Goal: Information Seeking & Learning: Learn about a topic

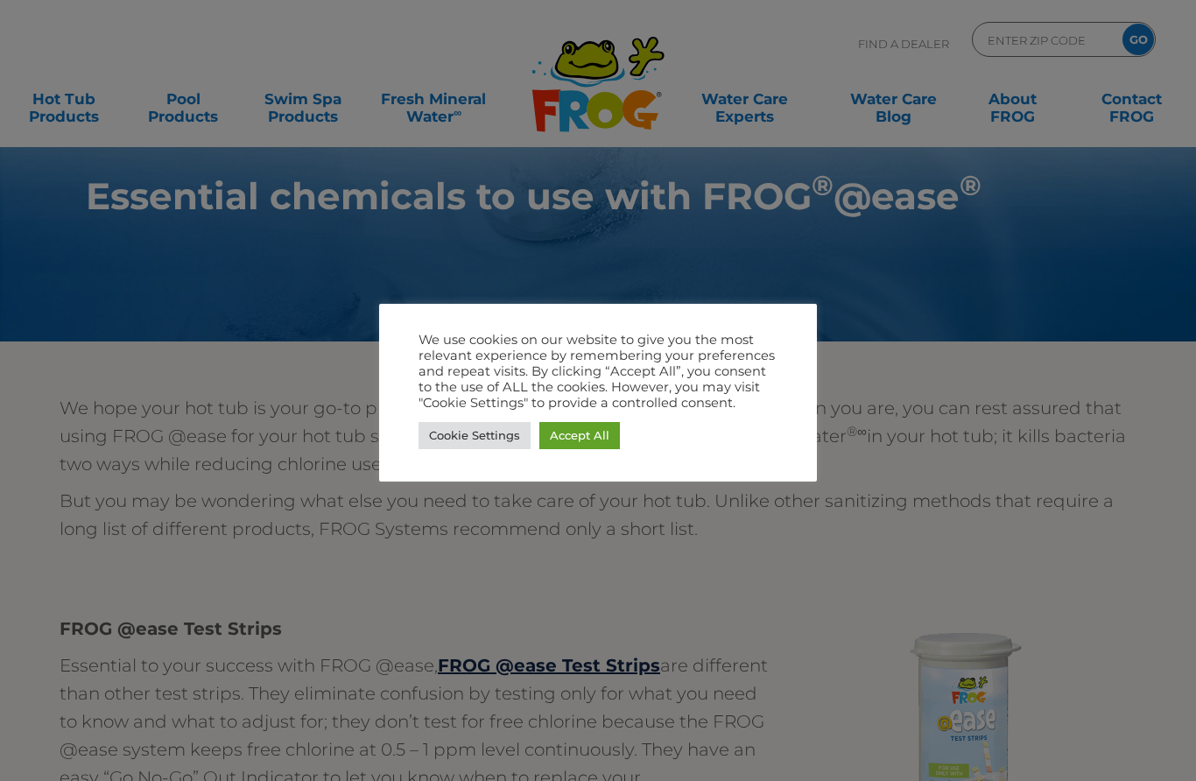
click at [595, 431] on link "Accept All" at bounding box center [579, 435] width 81 height 27
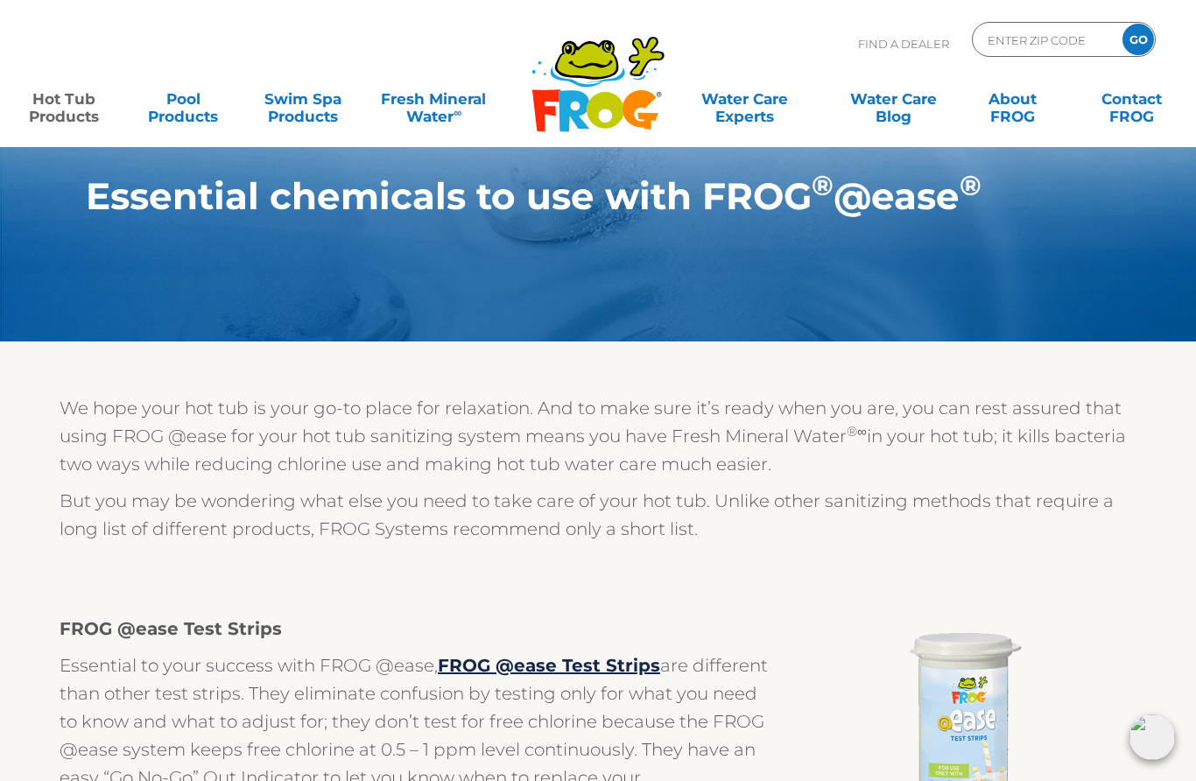
click at [75, 116] on link "Hot Tub Products" at bounding box center [64, 98] width 93 height 35
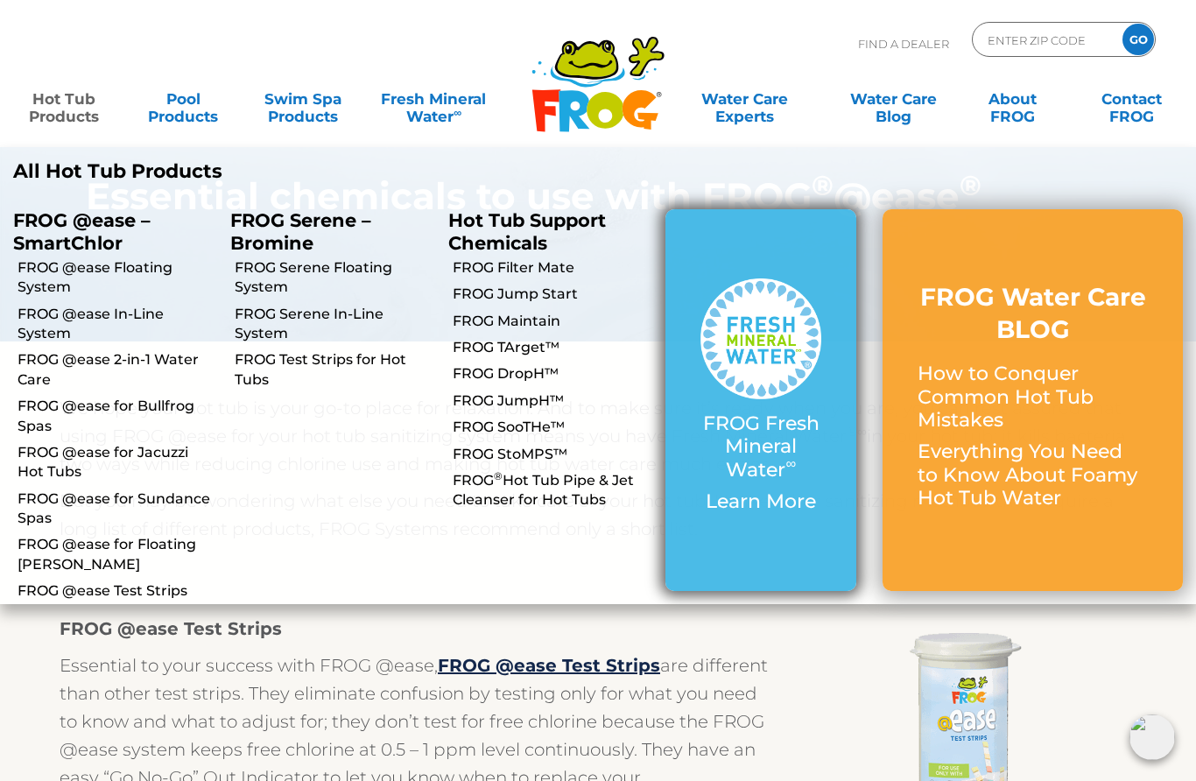
click at [785, 447] on p "FROG Fresh Mineral Water ∞" at bounding box center [761, 446] width 121 height 69
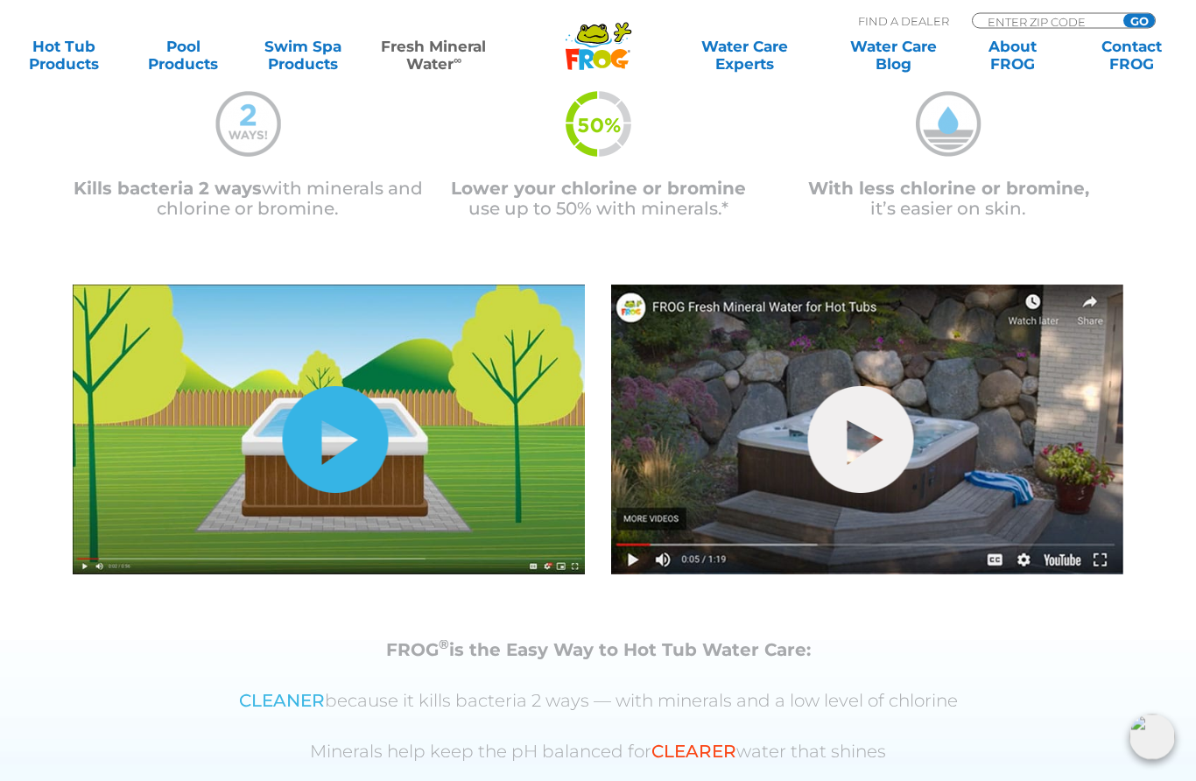
scroll to position [471, 0]
click at [317, 441] on link "hide-me" at bounding box center [336, 439] width 106 height 107
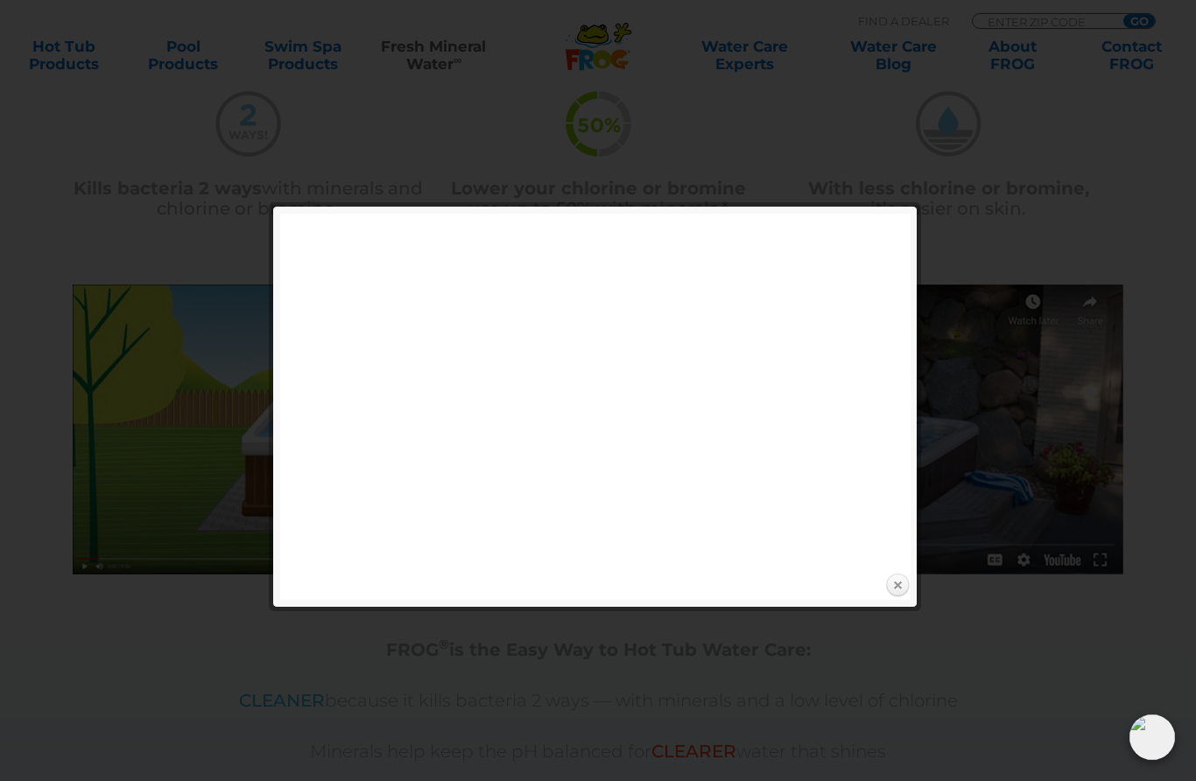
click at [886, 594] on link "Close" at bounding box center [897, 586] width 26 height 26
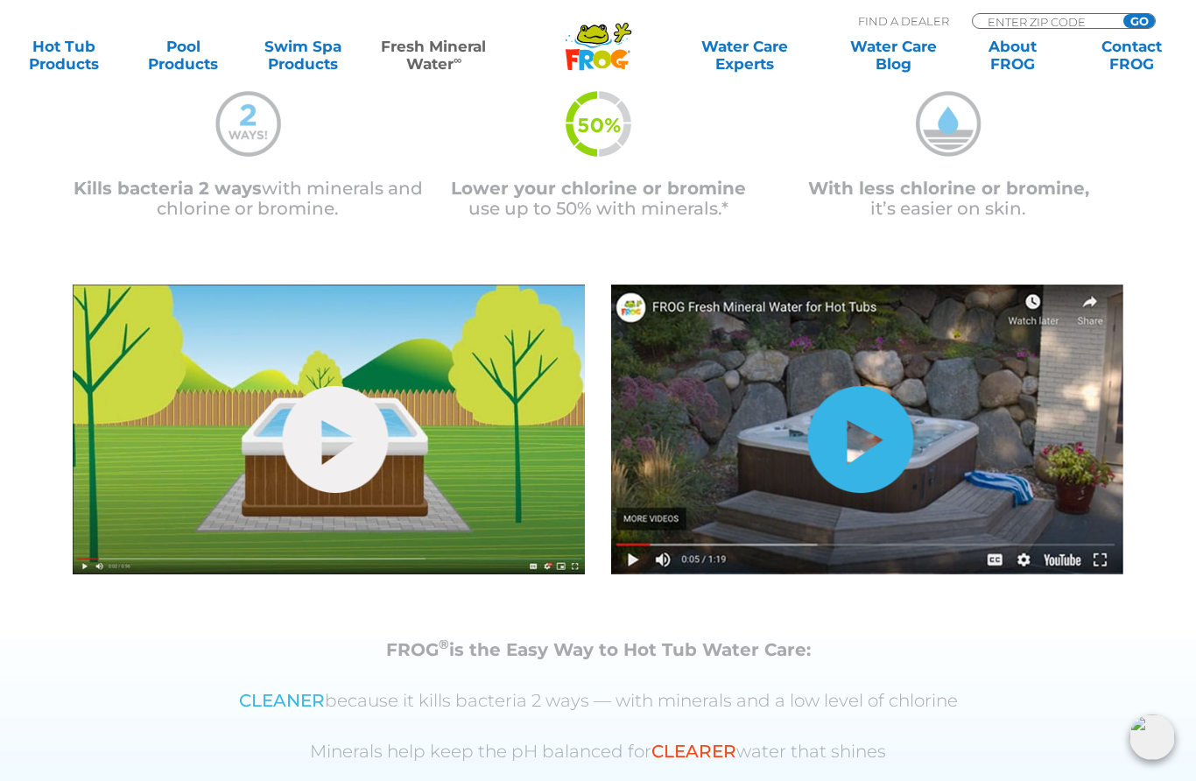
click at [849, 449] on link "hide-me" at bounding box center [861, 439] width 106 height 107
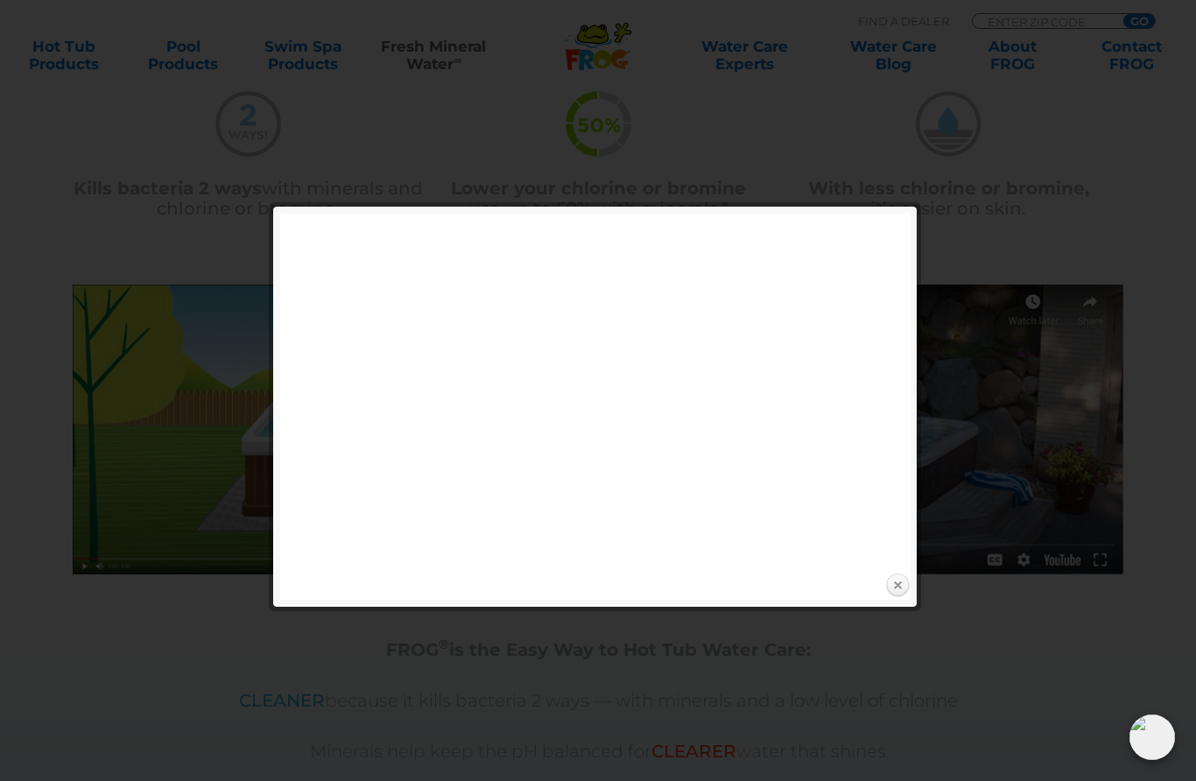
click at [891, 595] on link "Close" at bounding box center [897, 586] width 26 height 26
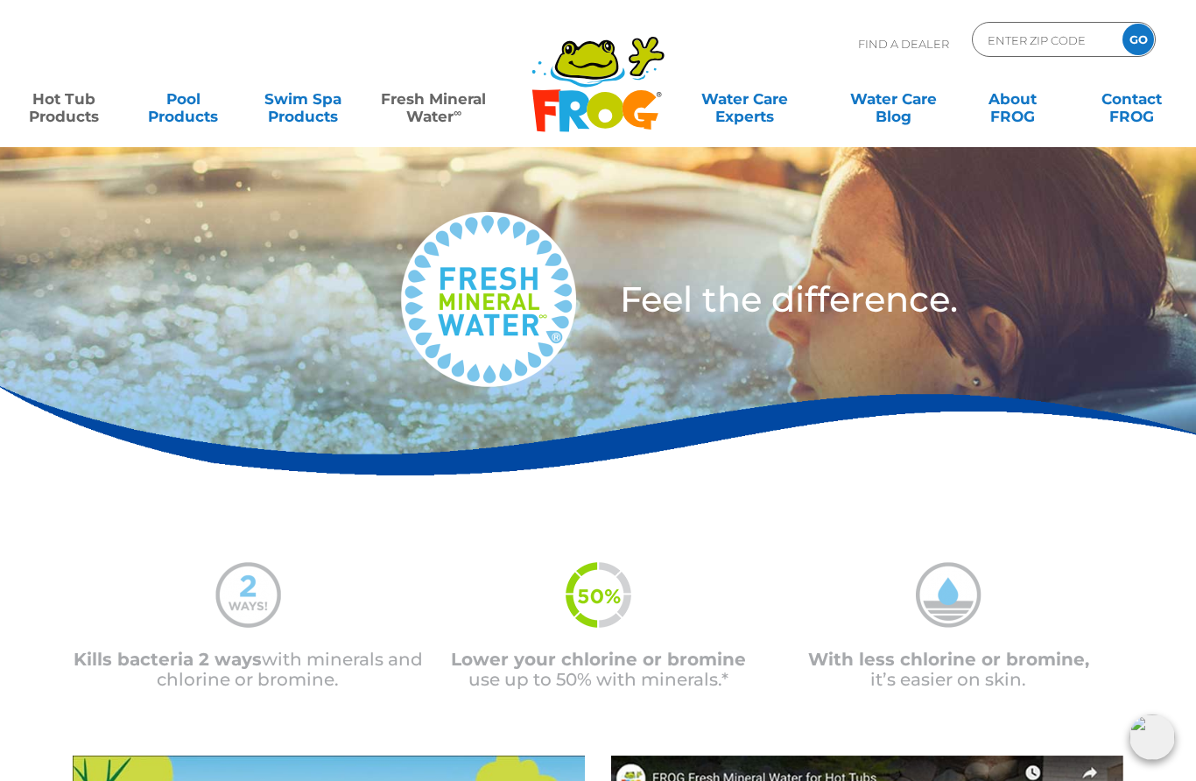
click at [63, 106] on link "Hot Tub Products" at bounding box center [64, 98] width 93 height 35
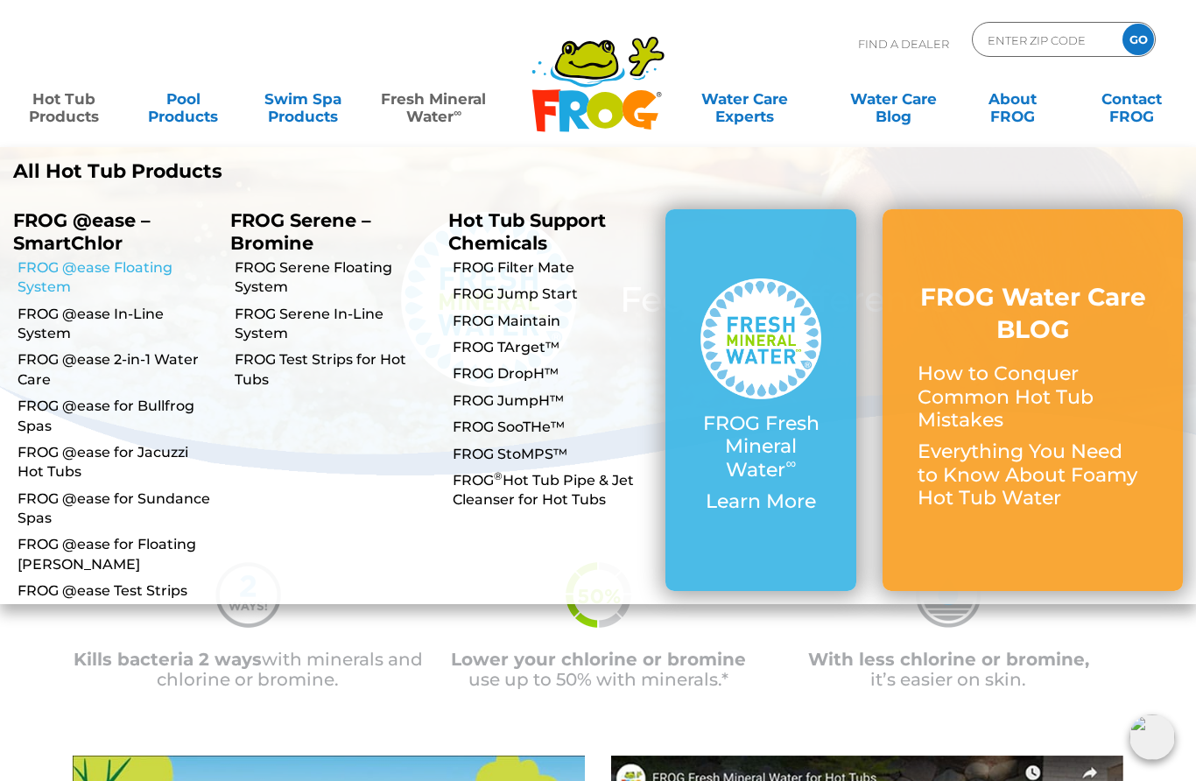
click at [26, 260] on link "FROG @ease Floating System" at bounding box center [118, 277] width 200 height 39
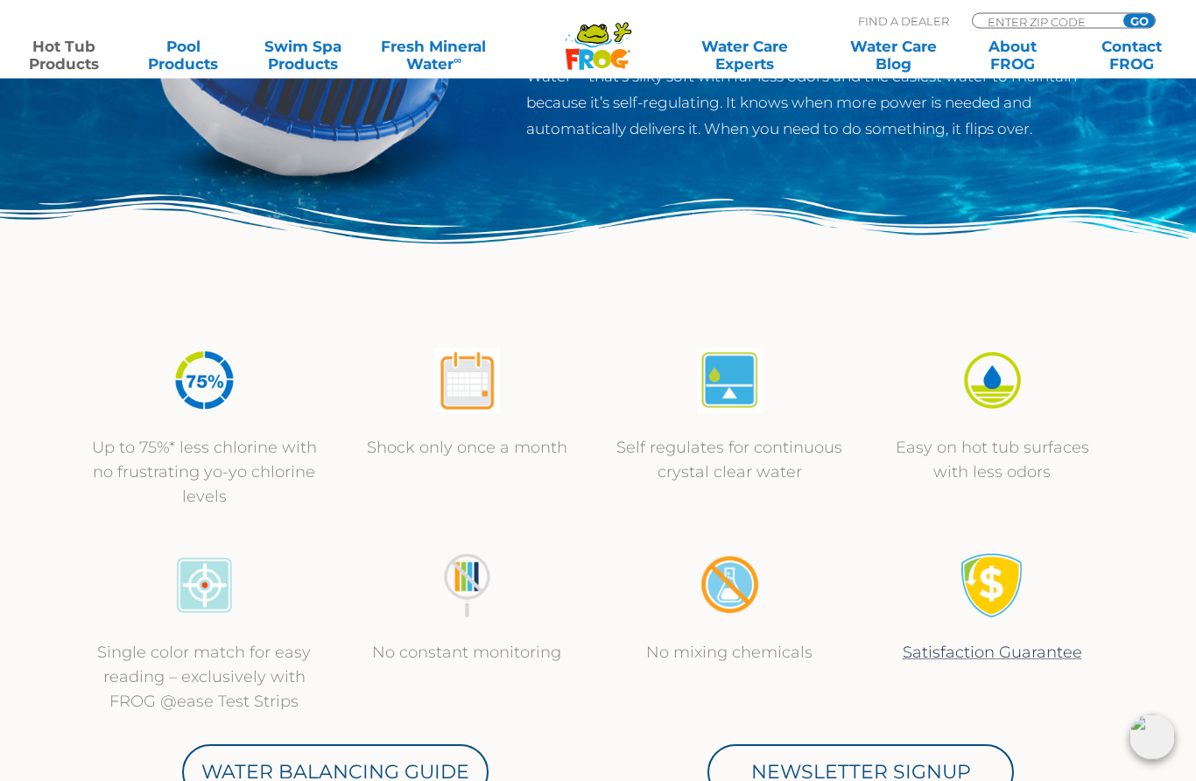
scroll to position [431, 0]
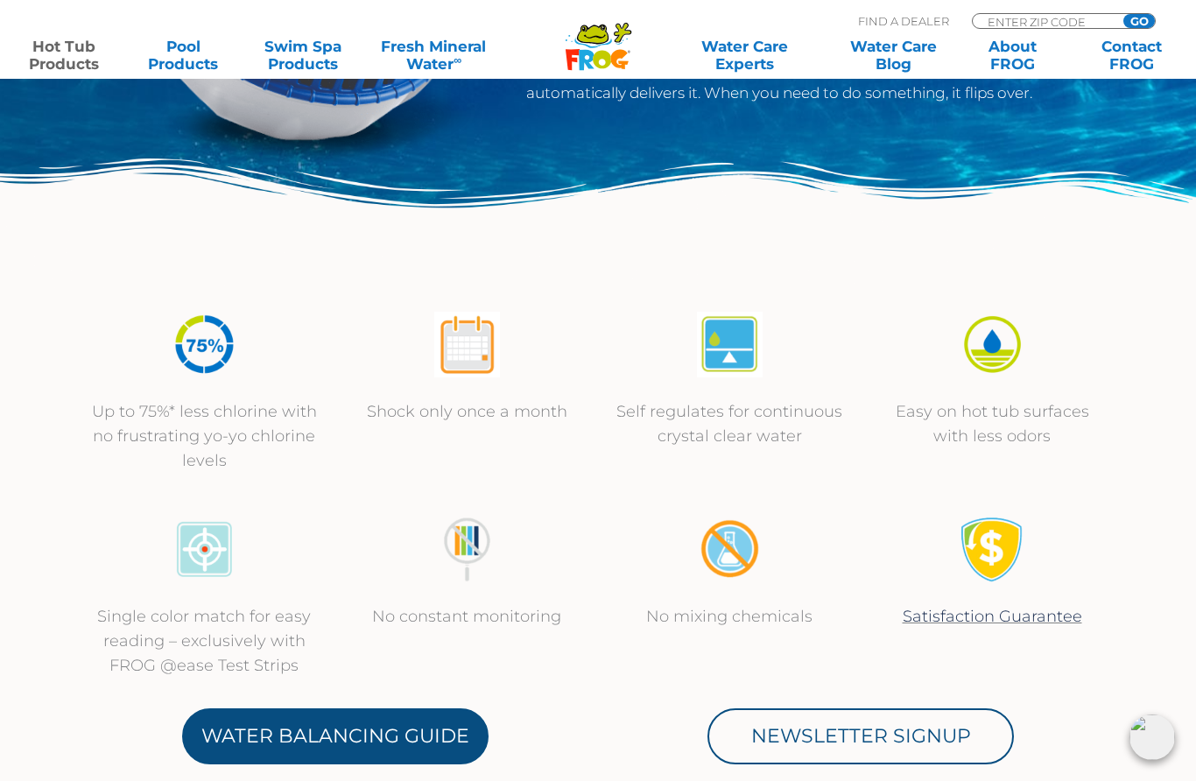
click at [302, 714] on link "Water Balancing Guide" at bounding box center [335, 736] width 306 height 56
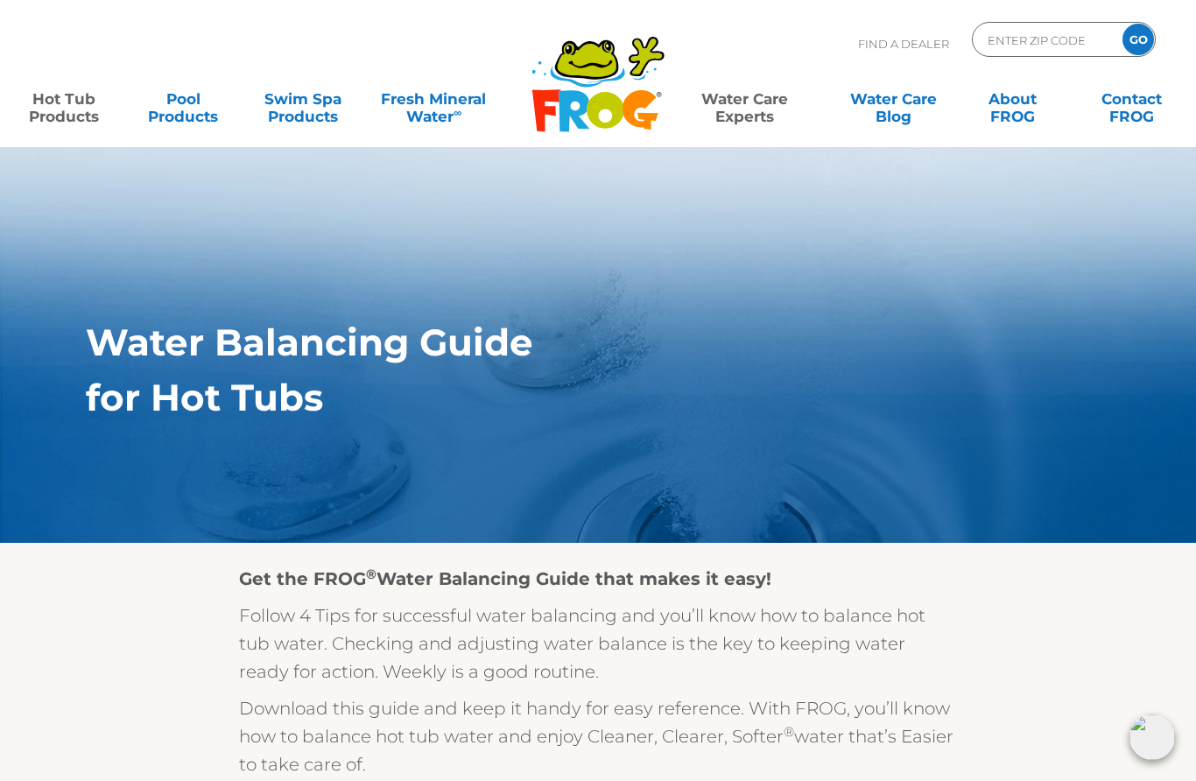
click at [49, 104] on link "Hot Tub Products" at bounding box center [64, 98] width 93 height 35
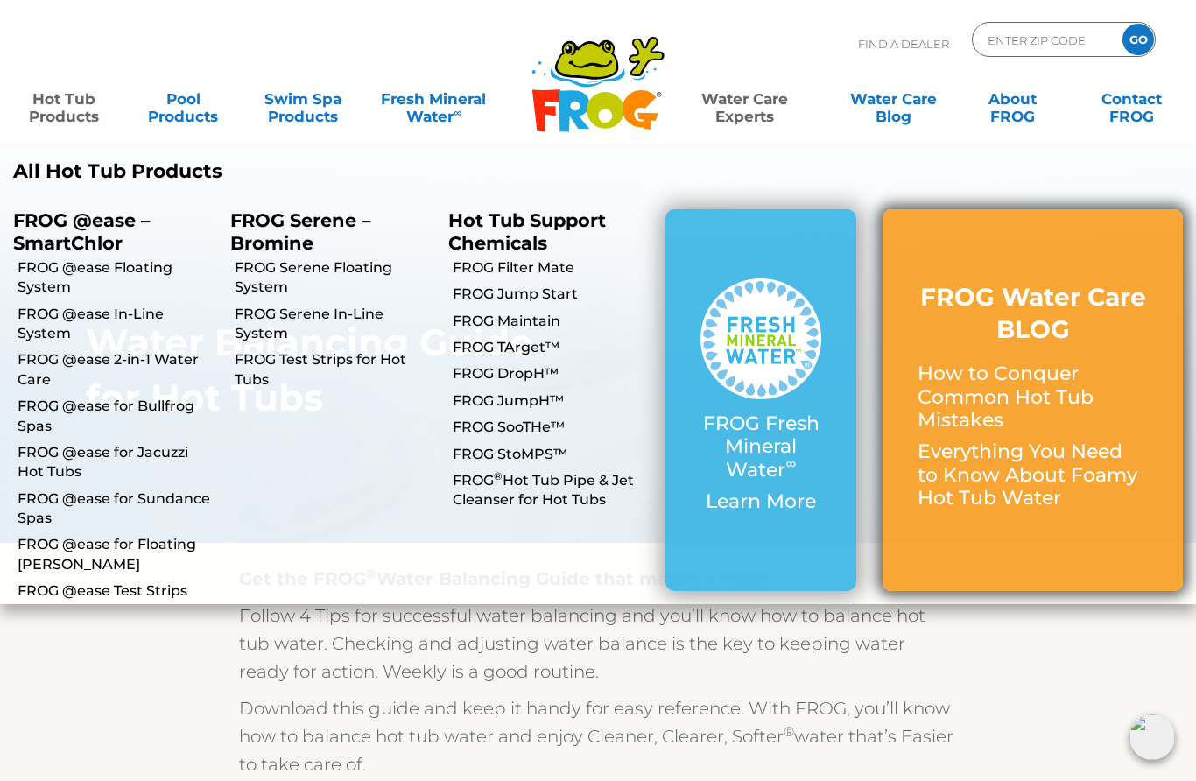
click at [983, 411] on p "How to Conquer Common Hot Tub Mistakes" at bounding box center [1033, 397] width 230 height 69
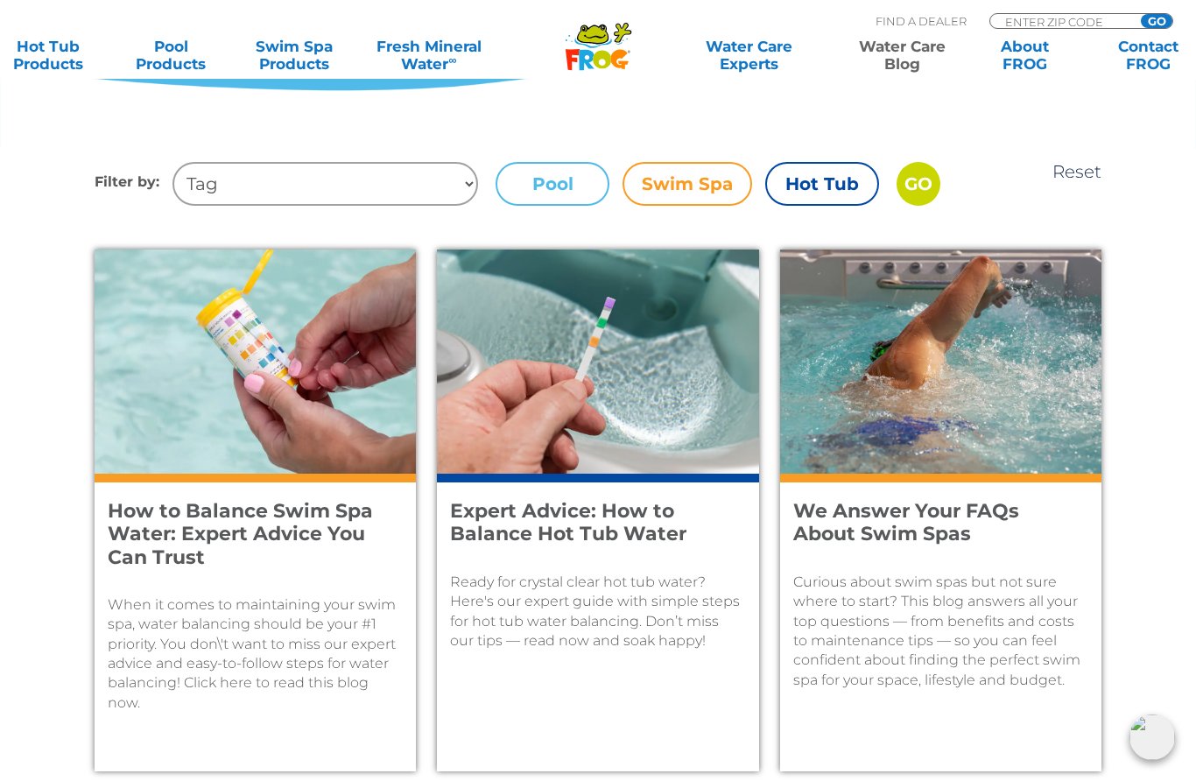
scroll to position [701, 0]
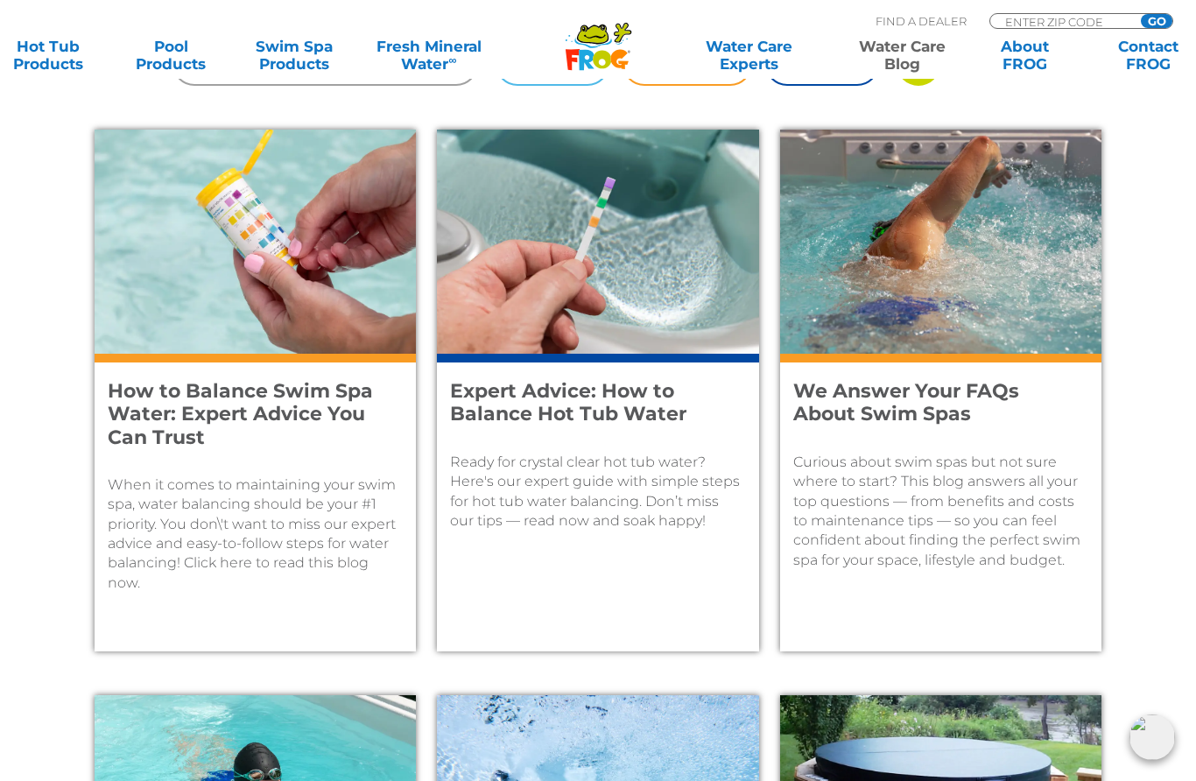
click at [293, 492] on p "When it comes to maintaining your swim spa, water balancing should be your #1 p…" at bounding box center [255, 533] width 295 height 117
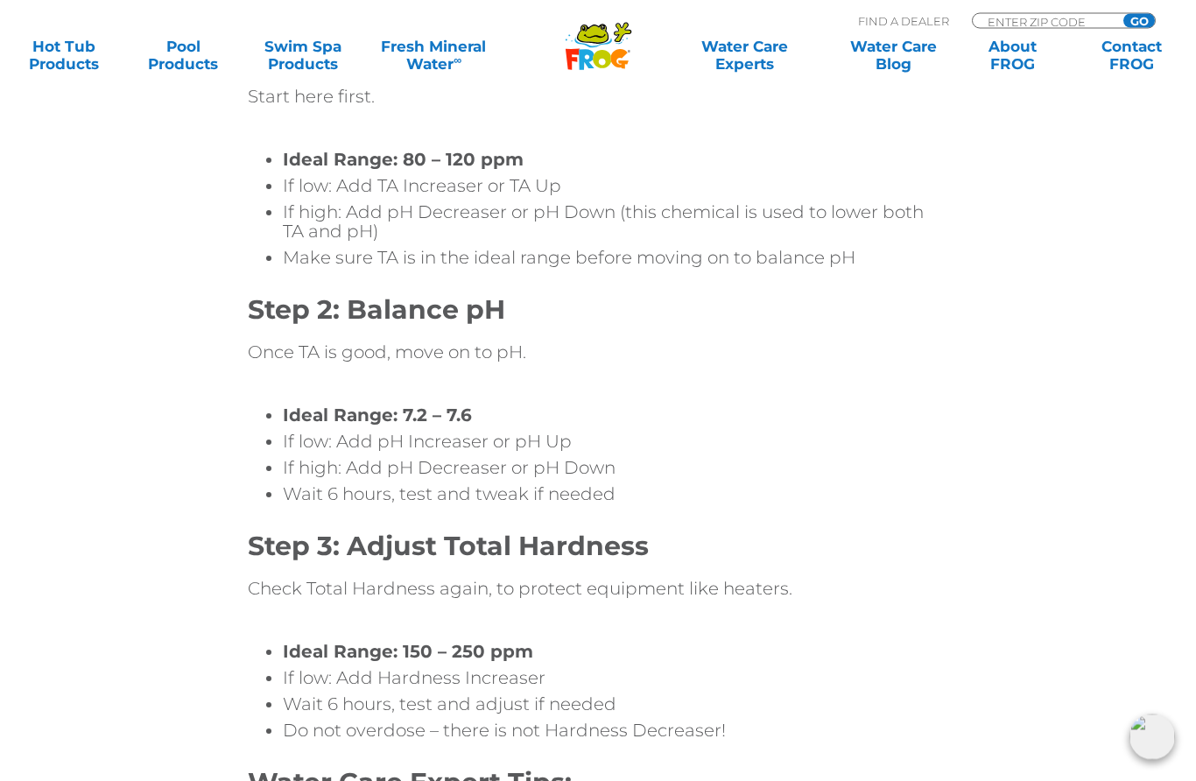
scroll to position [4743, 0]
